Goal: Navigation & Orientation: Find specific page/section

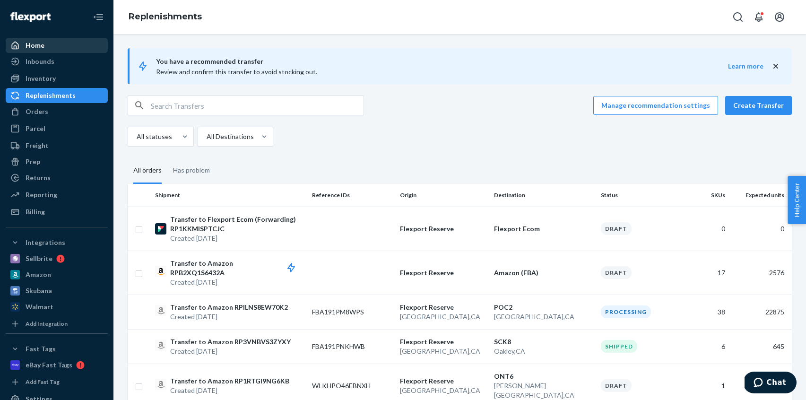
click at [40, 47] on div "Home" at bounding box center [35, 45] width 19 height 9
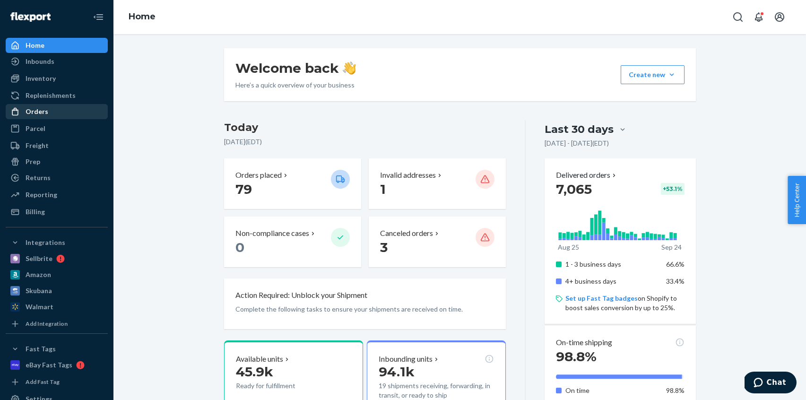
click at [47, 113] on div "Orders" at bounding box center [57, 111] width 100 height 13
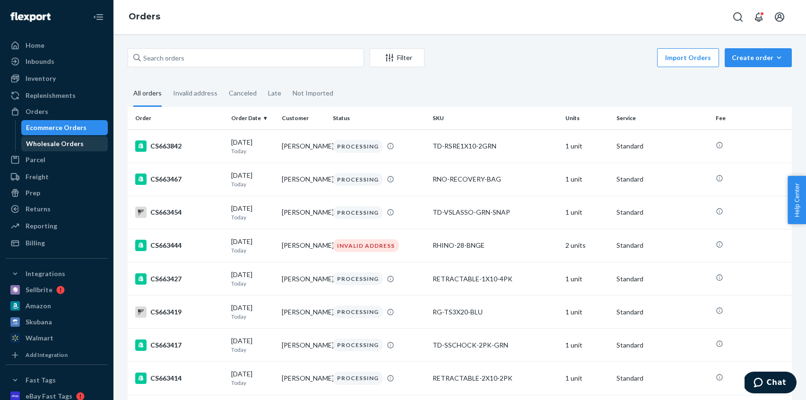
click at [59, 141] on div "Wholesale Orders" at bounding box center [55, 143] width 58 height 9
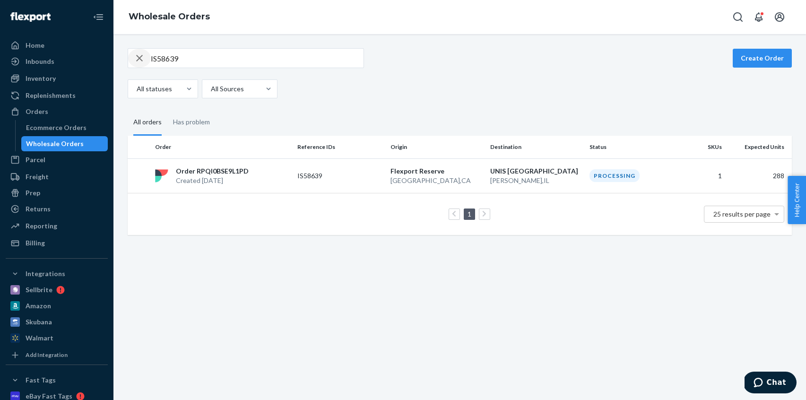
drag, startPoint x: 138, startPoint y: 54, endPoint x: 170, endPoint y: 59, distance: 32.0
click at [141, 55] on icon "button" at bounding box center [139, 58] width 11 height 19
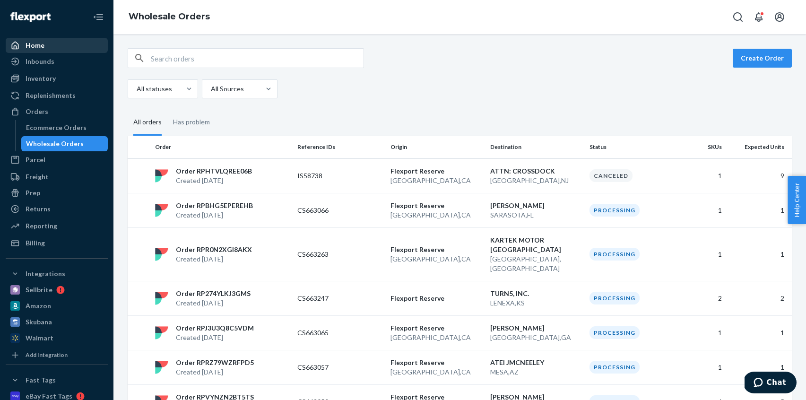
click at [71, 38] on link "Home" at bounding box center [57, 45] width 102 height 15
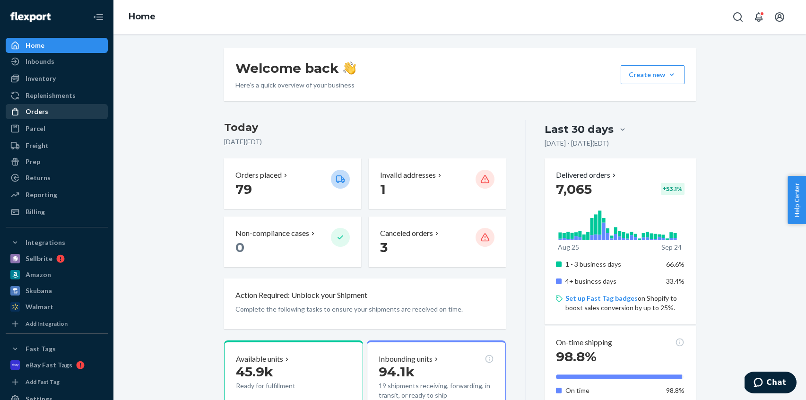
click at [52, 114] on div "Orders" at bounding box center [57, 111] width 100 height 13
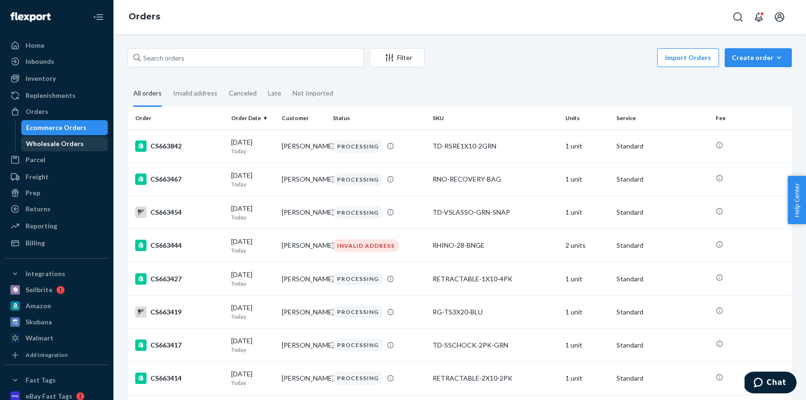
click at [60, 146] on div "Wholesale Orders" at bounding box center [55, 143] width 58 height 9
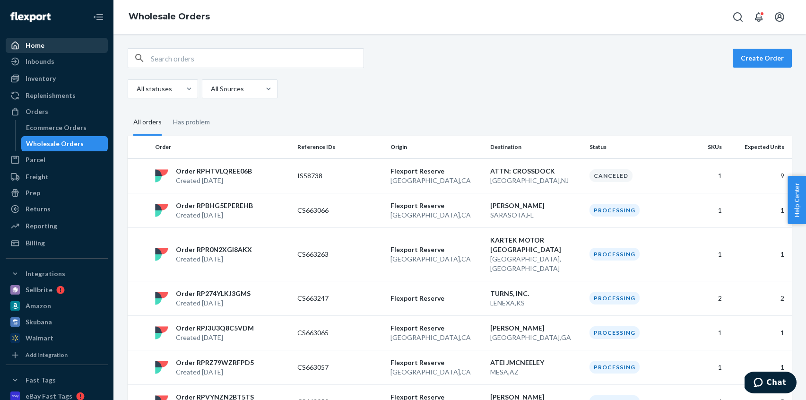
click at [43, 41] on div "Home" at bounding box center [35, 45] width 19 height 9
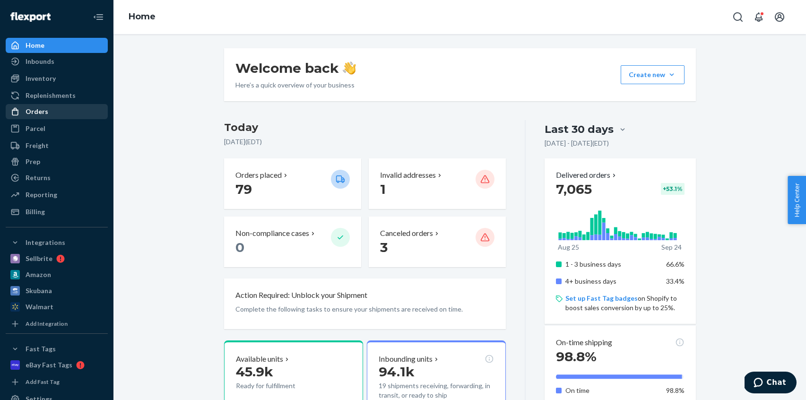
click at [49, 115] on div "Orders" at bounding box center [57, 111] width 100 height 13
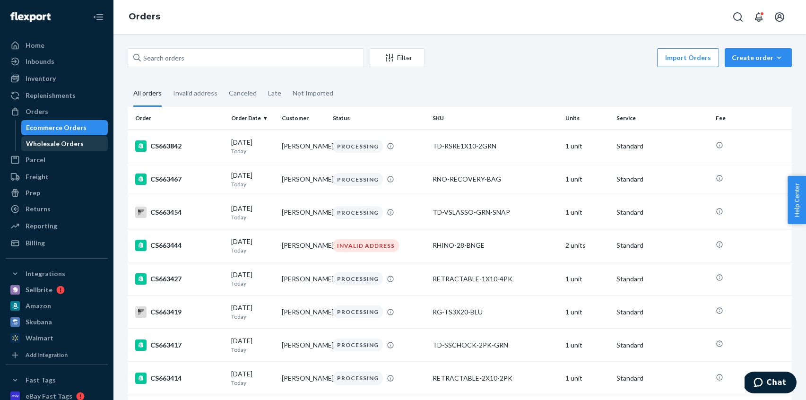
click at [62, 144] on div "Wholesale Orders" at bounding box center [55, 143] width 58 height 9
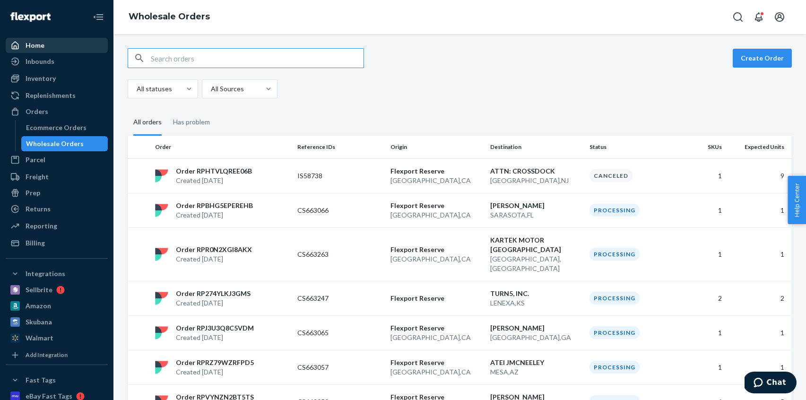
click at [45, 44] on div "Home" at bounding box center [57, 45] width 100 height 13
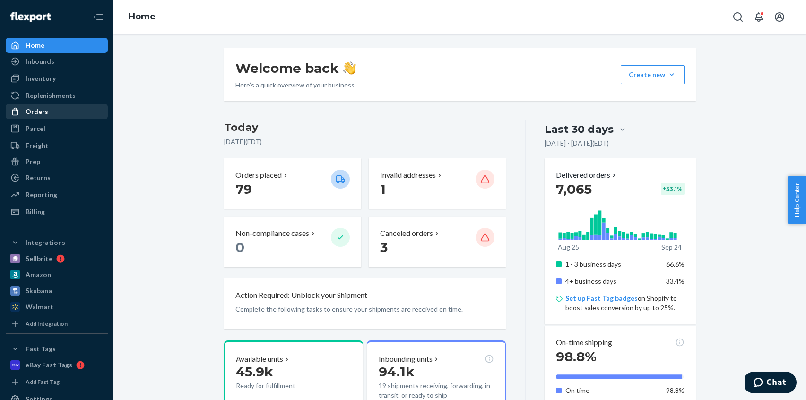
click at [39, 112] on div "Orders" at bounding box center [37, 111] width 23 height 9
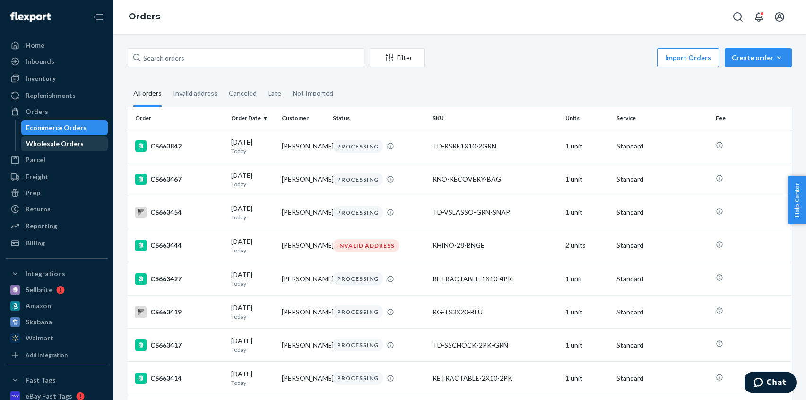
click at [58, 142] on div "Wholesale Orders" at bounding box center [55, 143] width 58 height 9
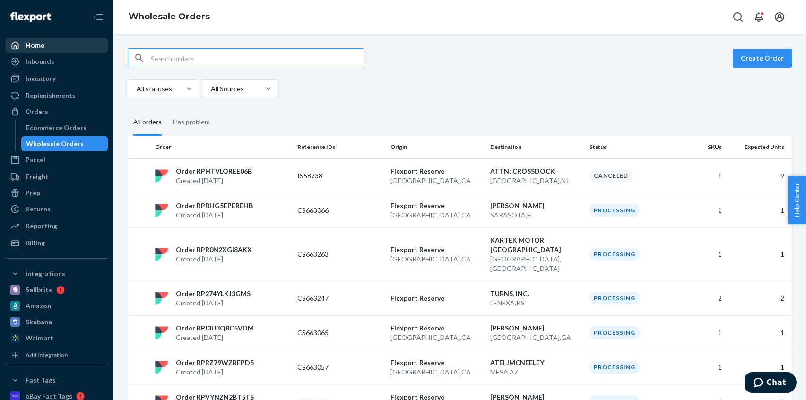
click at [66, 50] on div "Home" at bounding box center [57, 45] width 100 height 13
